Goal: Transaction & Acquisition: Purchase product/service

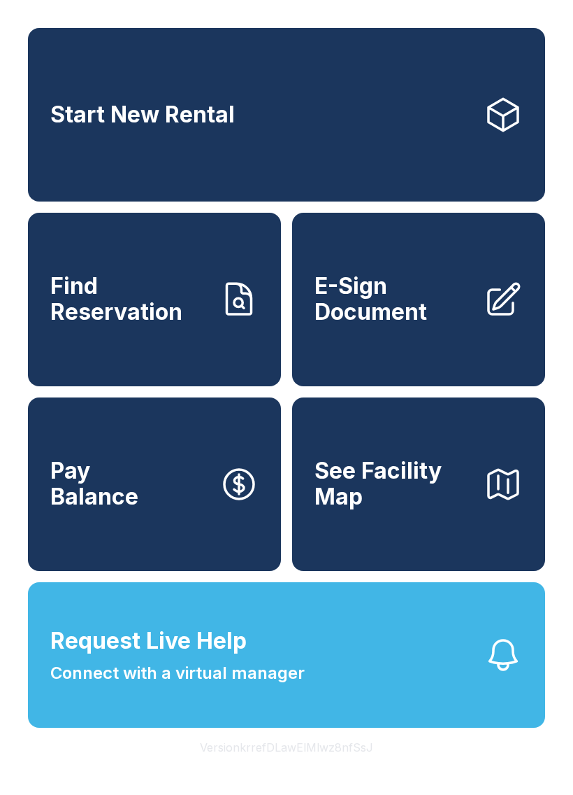
click at [385, 702] on button "Request Live Help Connect with a virtual manager" at bounding box center [287, 654] width 518 height 145
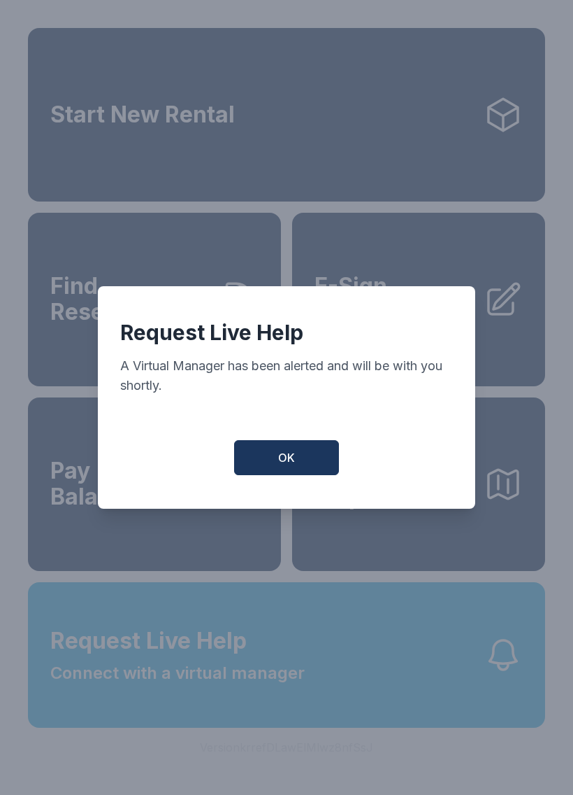
click at [307, 466] on button "OK" at bounding box center [286, 457] width 105 height 35
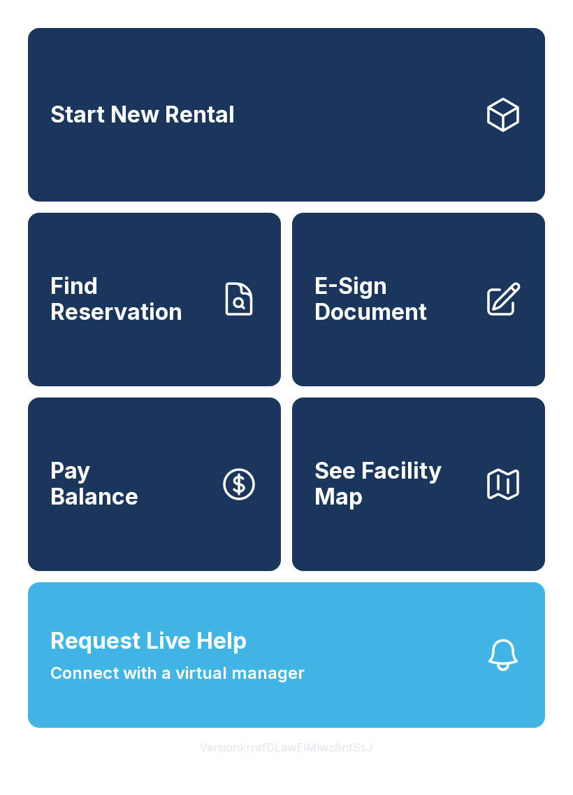
click at [453, 683] on button "Request Live Help Connect with a virtual manager" at bounding box center [287, 654] width 518 height 145
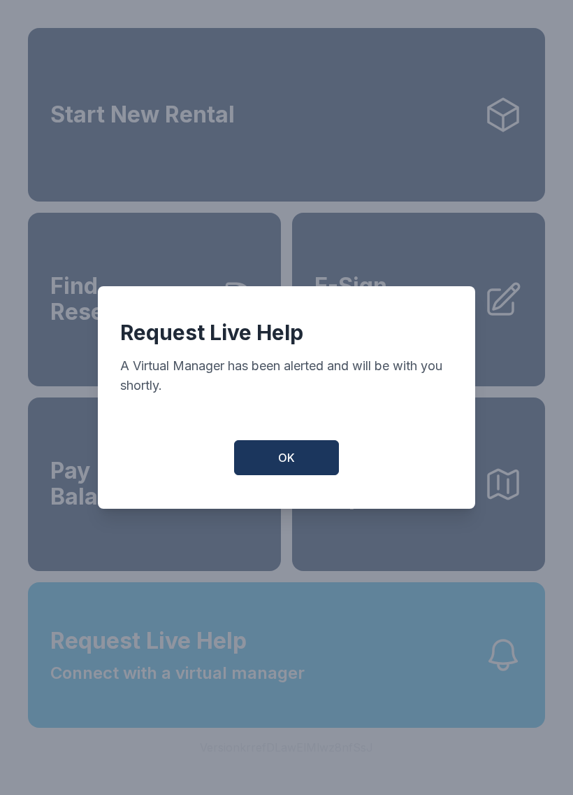
click at [293, 462] on span "OK" at bounding box center [286, 457] width 17 height 17
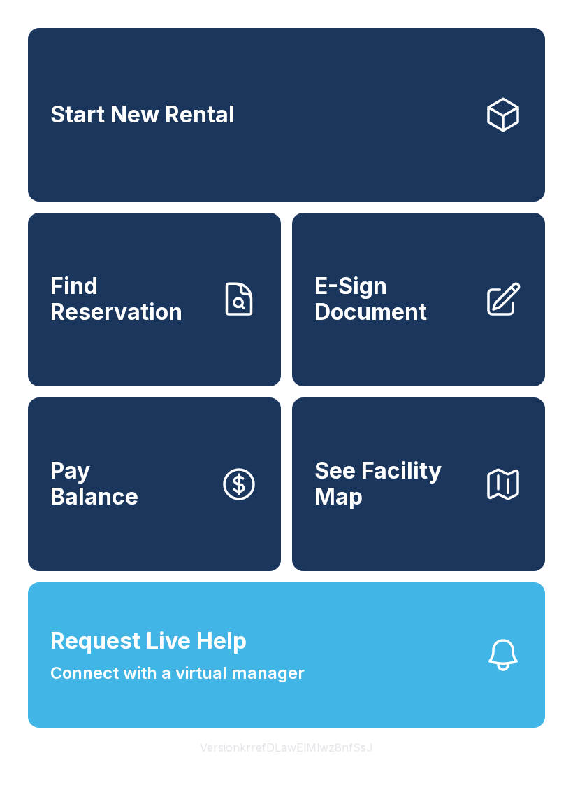
click at [457, 509] on span "See Facility Map" at bounding box center [394, 483] width 158 height 51
click at [243, 124] on link "Start New Rental" at bounding box center [287, 114] width 518 height 173
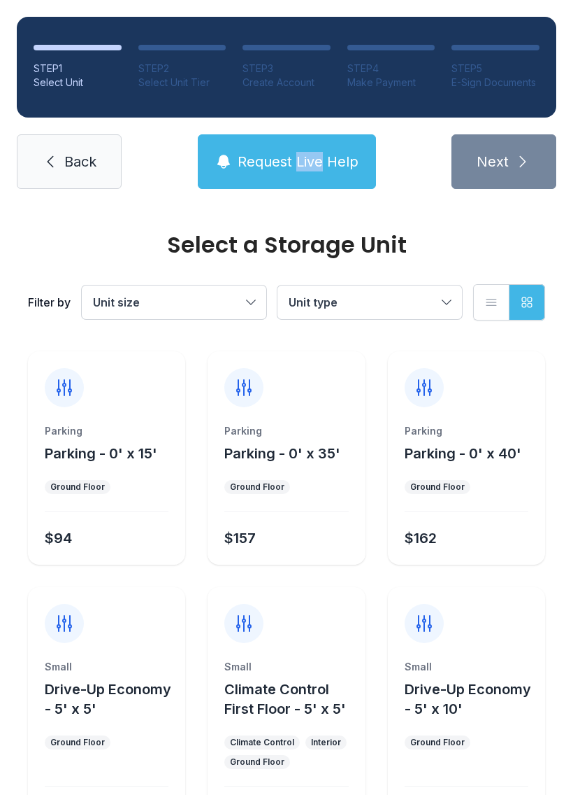
click at [297, 182] on button "Request Live Help" at bounding box center [287, 161] width 178 height 55
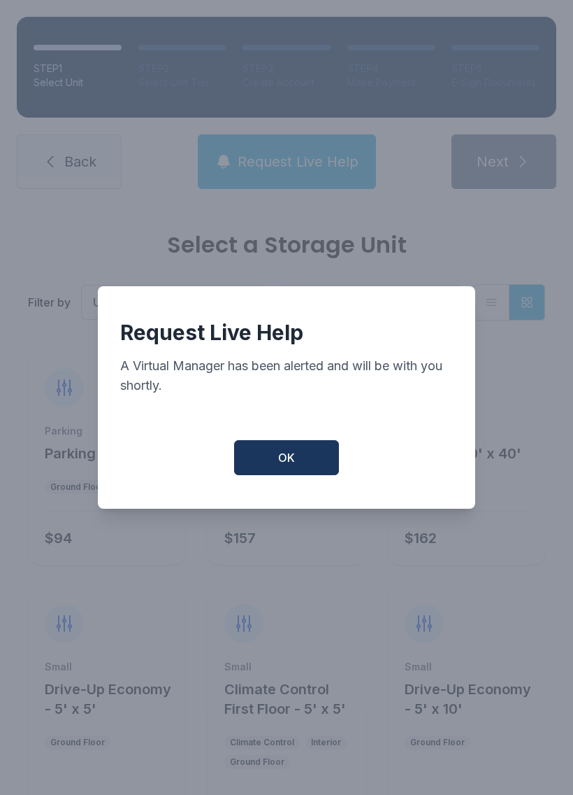
click at [294, 457] on span "OK" at bounding box center [286, 457] width 17 height 17
